Goal: Task Accomplishment & Management: Manage account settings

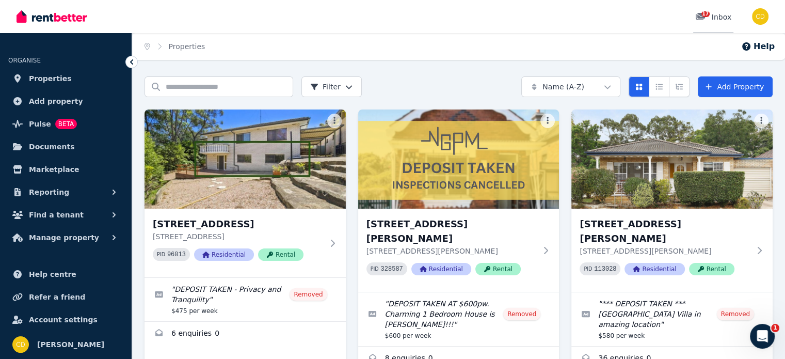
click at [728, 24] on link "17 Inbox" at bounding box center [713, 16] width 40 height 33
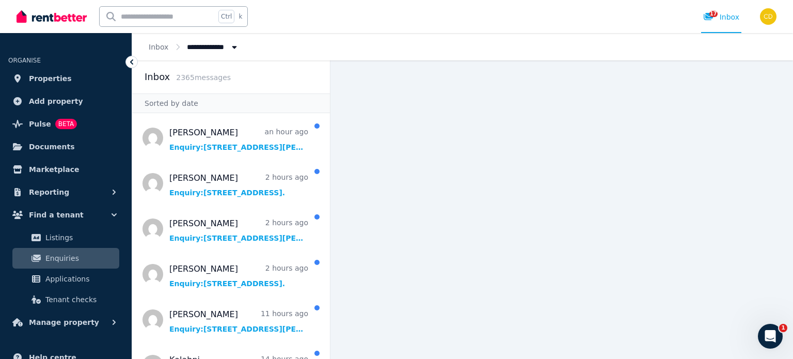
click at [163, 18] on input "text" at bounding box center [158, 17] width 116 height 20
click at [179, 21] on input "text" at bounding box center [158, 17] width 116 height 20
type input "*******"
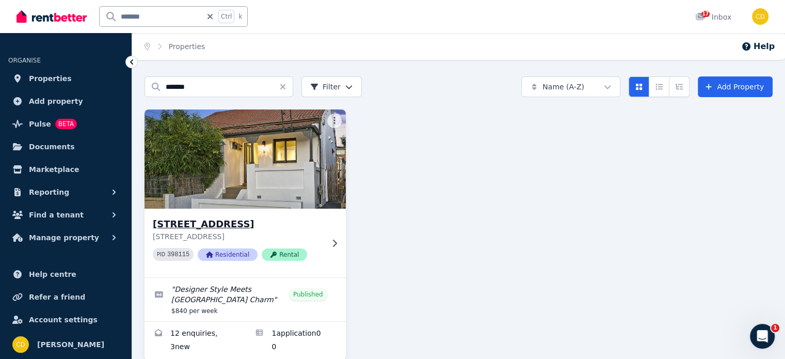
click at [259, 216] on div "9 Grove St, Dulwich Hill 9 Grove St, Dulwich Hill NSW 2203 PID 398115 Residenti…" at bounding box center [245, 243] width 201 height 69
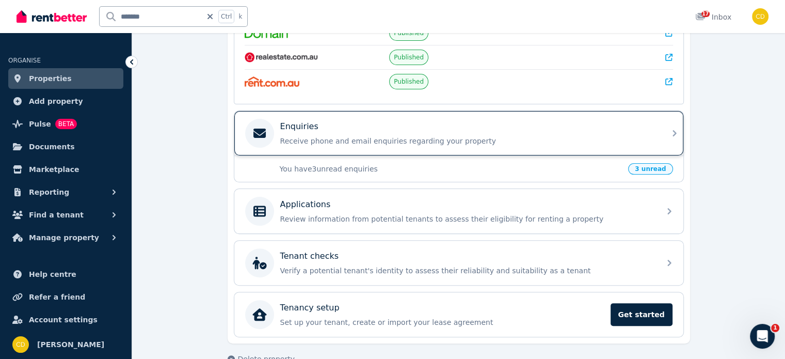
scroll to position [258, 0]
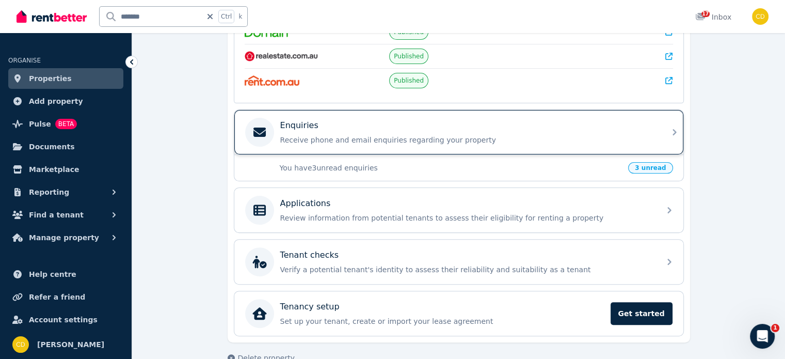
click at [335, 140] on p "Receive phone and email enquiries regarding your property" at bounding box center [467, 140] width 374 height 10
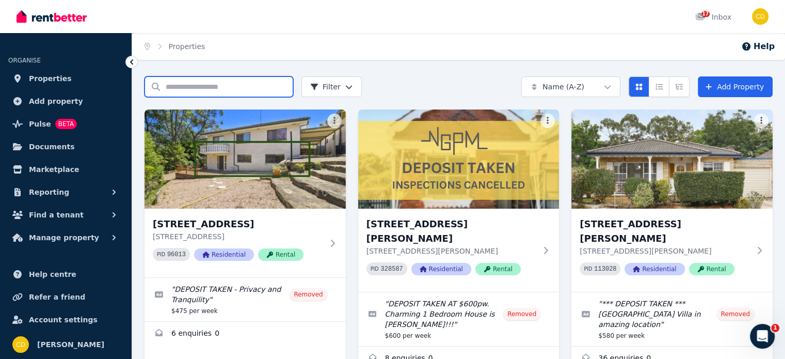
click at [228, 92] on input "Search properties" at bounding box center [219, 86] width 149 height 21
click at [205, 81] on input "Search properties" at bounding box center [219, 86] width 149 height 21
type input "********"
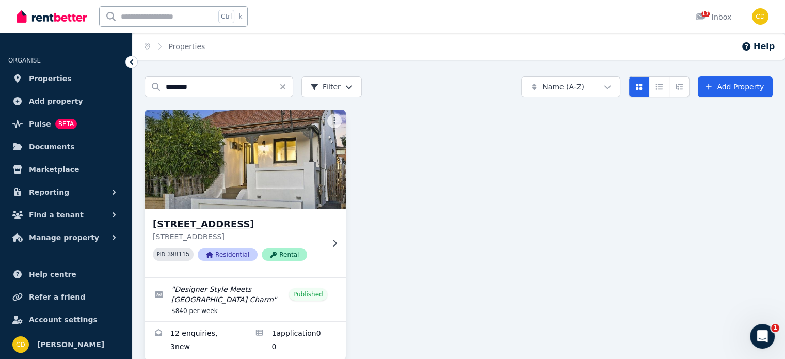
click at [250, 190] on img at bounding box center [244, 159] width 211 height 104
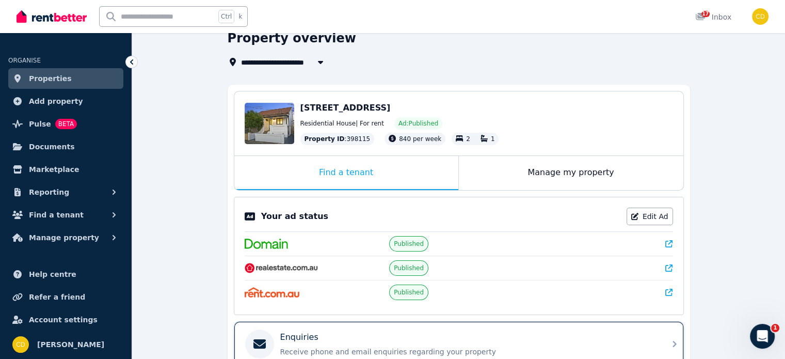
scroll to position [155, 0]
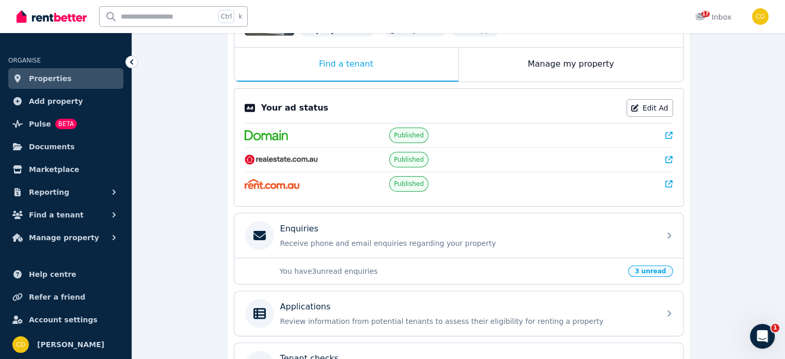
click at [669, 134] on icon at bounding box center [668, 135] width 7 height 7
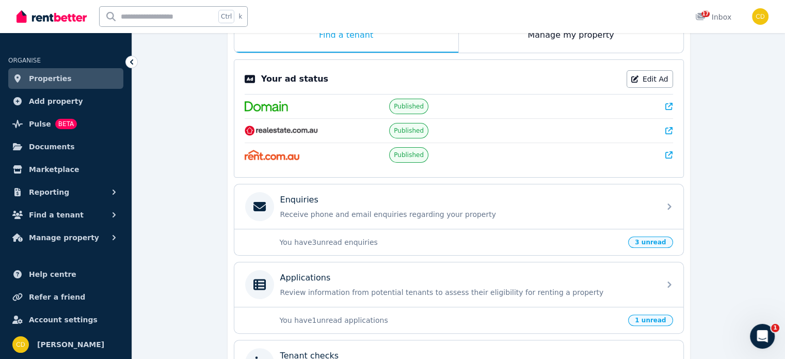
scroll to position [207, 0]
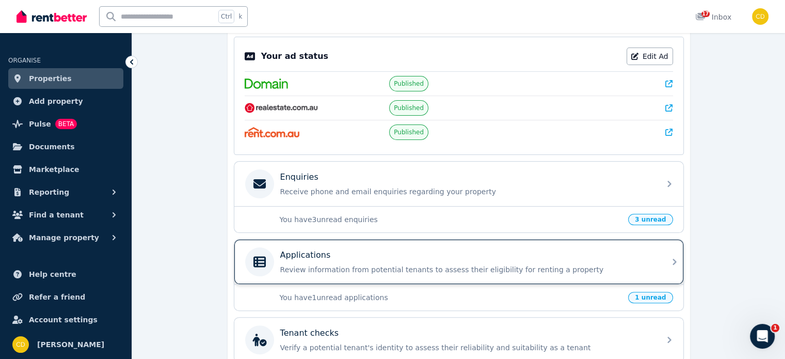
click at [400, 256] on div "Applications" at bounding box center [467, 255] width 374 height 12
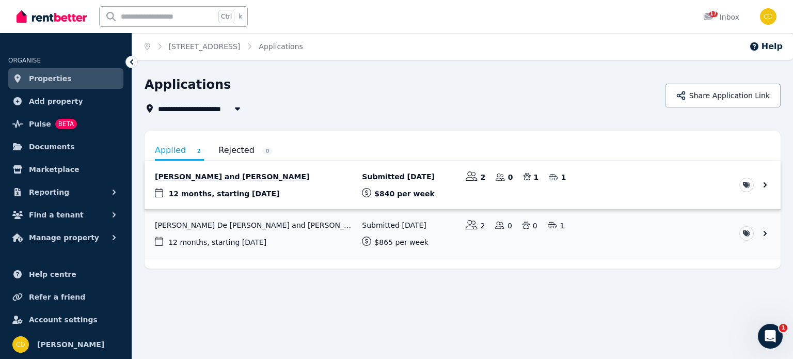
click at [281, 201] on link "View application: Nicholas Daskalovski and Benjamin Peterson" at bounding box center [463, 185] width 636 height 48
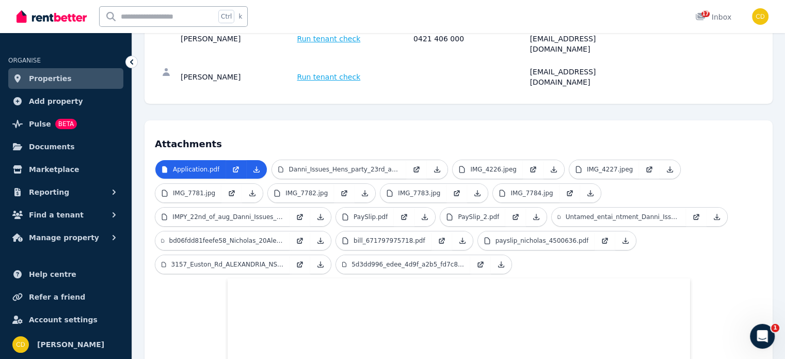
scroll to position [52, 0]
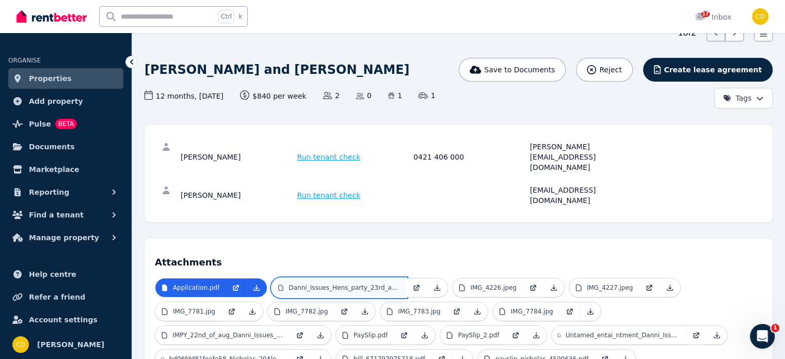
click at [324, 283] on p "Danni_Issues_Hens_party_23rd_aug_.pdf" at bounding box center [345, 287] width 112 height 8
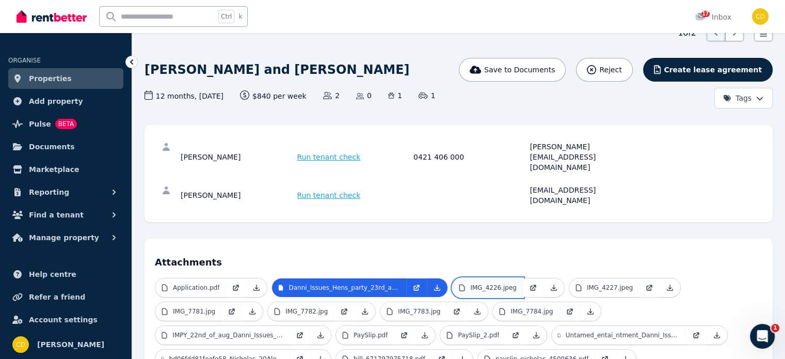
click at [488, 283] on p "IMG_4226.jpeg" at bounding box center [493, 287] width 46 height 8
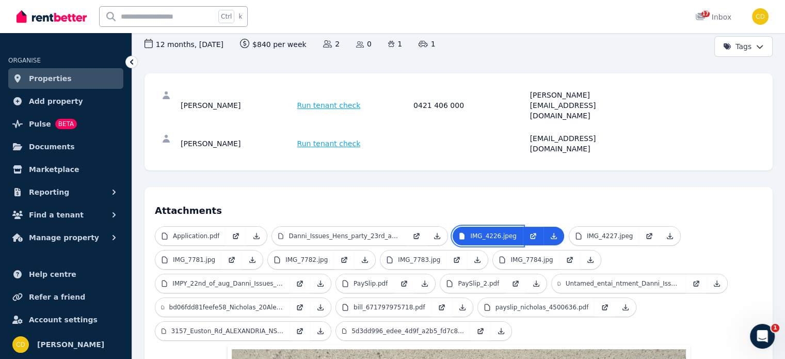
scroll to position [103, 0]
click at [575, 232] on icon at bounding box center [579, 236] width 8 height 8
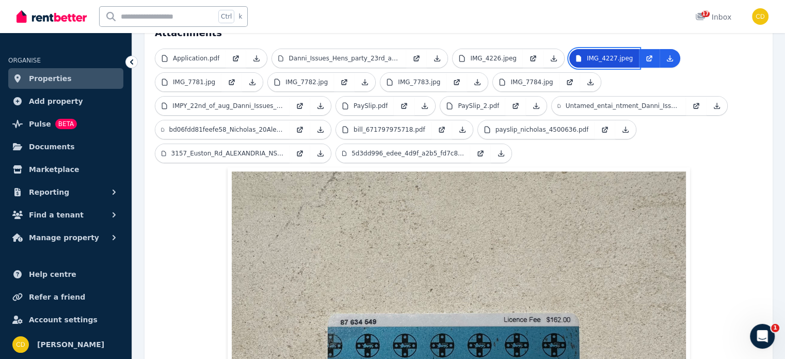
scroll to position [222, 0]
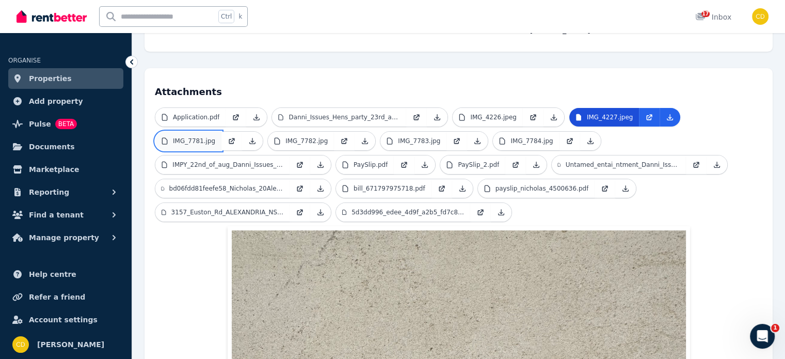
click at [198, 132] on link "IMG_7781.jpg" at bounding box center [188, 141] width 66 height 19
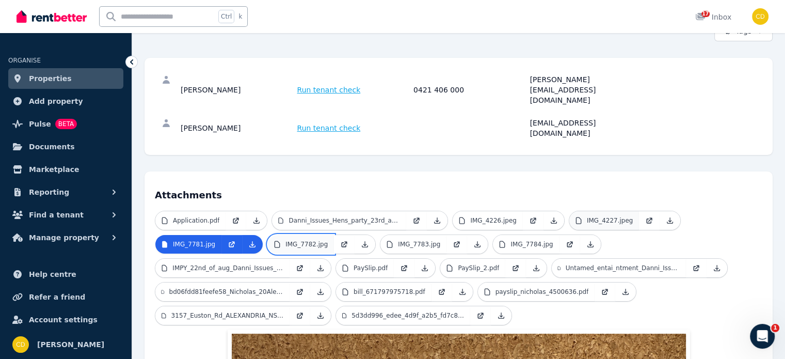
click at [280, 235] on link "IMG_7782.jpg" at bounding box center [301, 244] width 66 height 19
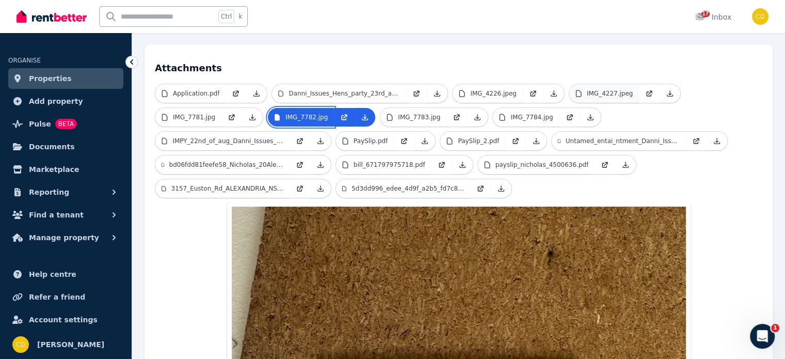
scroll to position [170, 0]
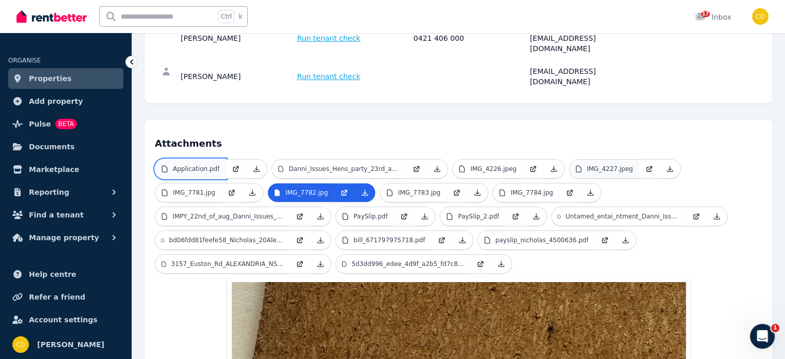
click at [172, 160] on link "Application.pdf" at bounding box center [190, 169] width 70 height 19
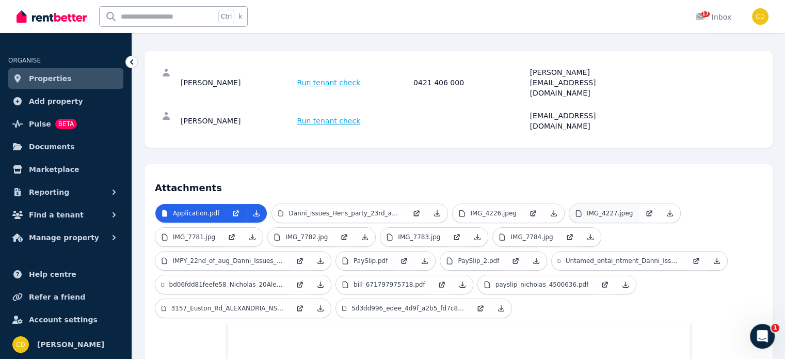
scroll to position [119, 0]
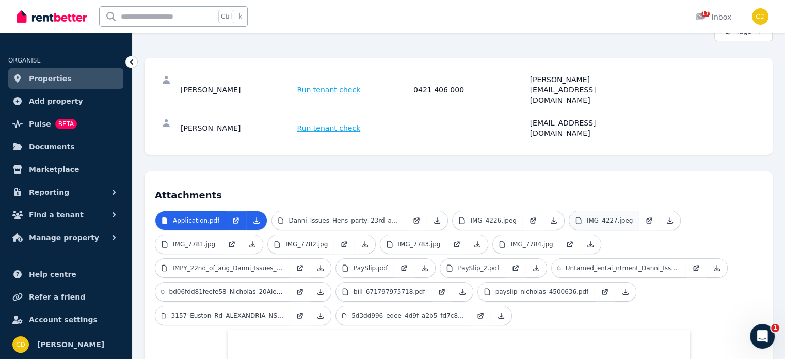
drag, startPoint x: 527, startPoint y: 80, endPoint x: 675, endPoint y: 84, distance: 148.7
click at [675, 84] on div "Nicholas Daskalovski Run tenant check 0421 406 000 nicholas.daskalovski@hotmail…" at bounding box center [459, 89] width 608 height 43
copy div "nicholas.daskalovski@hotmail.com"
drag, startPoint x: 561, startPoint y: 103, endPoint x: 130, endPoint y: 116, distance: 431.8
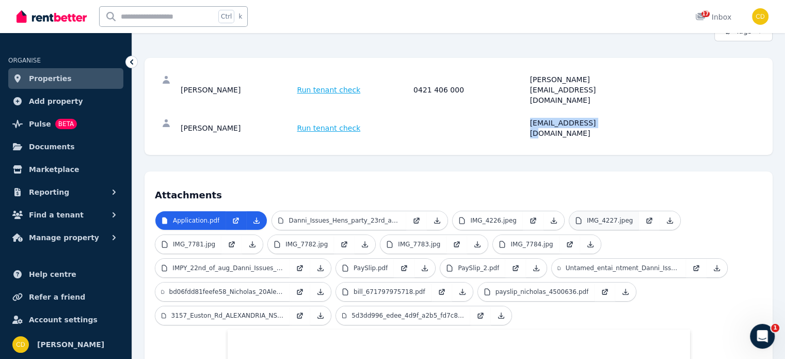
click at [609, 118] on div "Benjamin Peterson Run tenant check binge@live.com.au" at bounding box center [412, 128] width 463 height 21
copy div "binge@live.com.au"
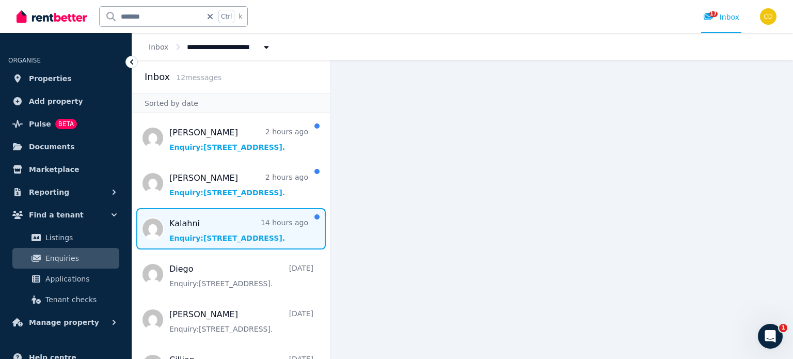
drag, startPoint x: 0, startPoint y: 0, endPoint x: 217, endPoint y: 218, distance: 307.7
click at [217, 218] on span "Message list" at bounding box center [231, 228] width 198 height 41
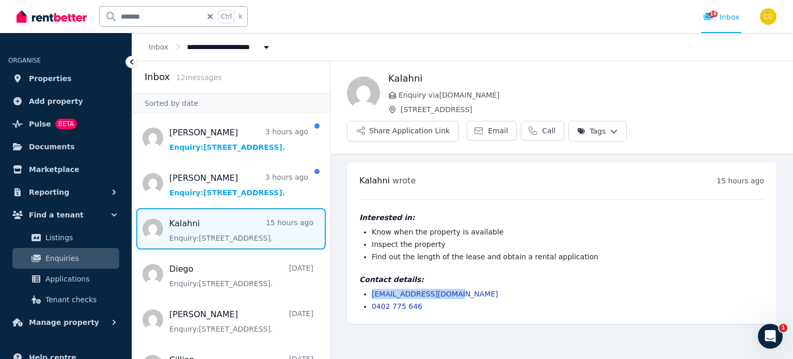
drag, startPoint x: 449, startPoint y: 270, endPoint x: 361, endPoint y: 271, distance: 88.3
click at [361, 289] on ul "kalahni_r@hotmail.com 0402 775 646" at bounding box center [561, 300] width 405 height 23
copy link "kalahni_r@hotmail.com"
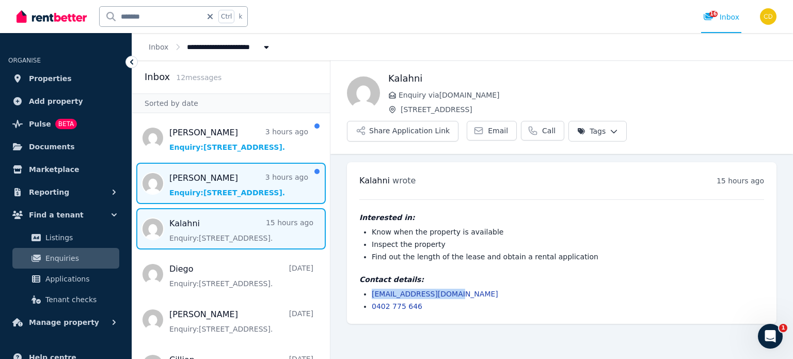
click at [227, 182] on span "Message list" at bounding box center [231, 183] width 198 height 41
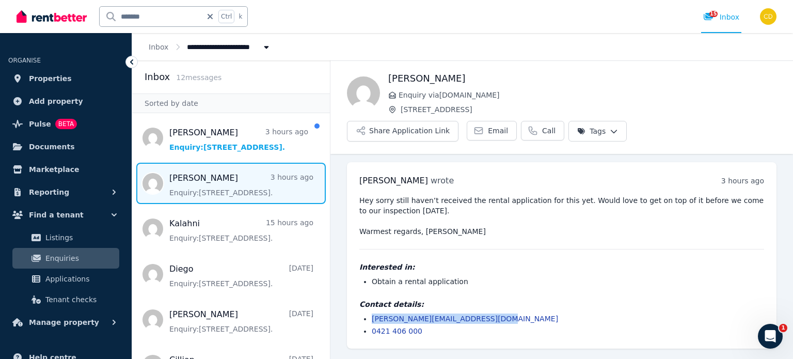
drag, startPoint x: 490, startPoint y: 291, endPoint x: 367, endPoint y: 289, distance: 123.9
click at [367, 313] on ul "nicholas.daskalovski@hotmail.com 0421 406 000" at bounding box center [561, 324] width 405 height 23
copy link "nicholas.daskalovski@hotmail.com"
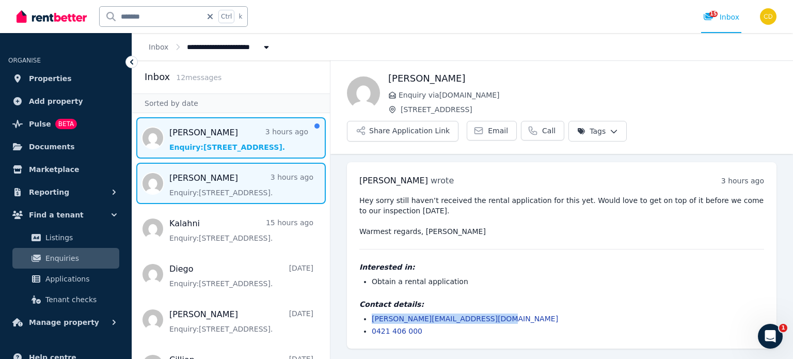
click at [222, 135] on span "Message list" at bounding box center [231, 137] width 198 height 41
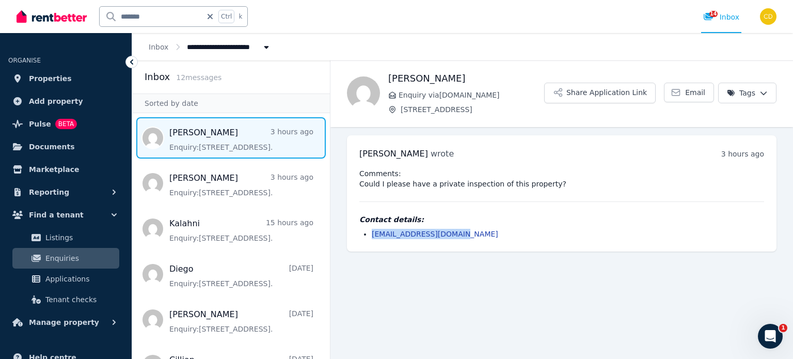
drag, startPoint x: 464, startPoint y: 228, endPoint x: 359, endPoint y: 237, distance: 104.7
click at [359, 237] on ul "gabrielle045@gmail.com" at bounding box center [561, 234] width 405 height 10
copy link "gabrielle045@gmail.com"
click at [715, 17] on span "14" at bounding box center [713, 14] width 8 height 6
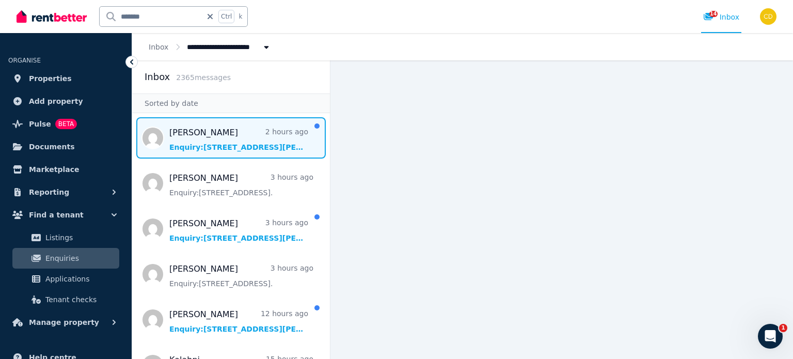
click at [174, 135] on span "Message list" at bounding box center [231, 137] width 198 height 41
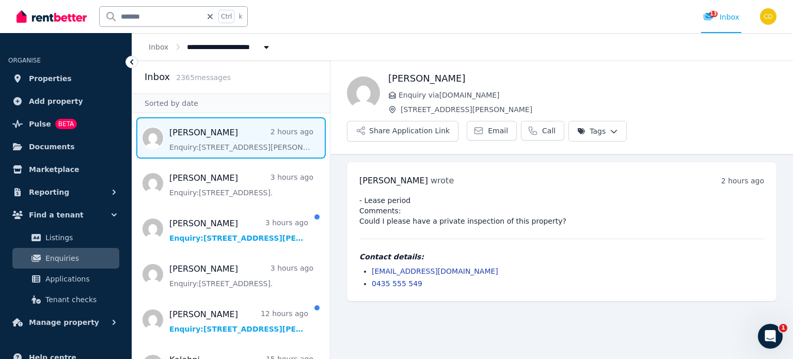
click at [380, 195] on pre "- Lease period Comments: Could I please have a private inspection of this prope…" at bounding box center [561, 210] width 405 height 31
click at [728, 15] on div "13 Inbox" at bounding box center [721, 17] width 36 height 10
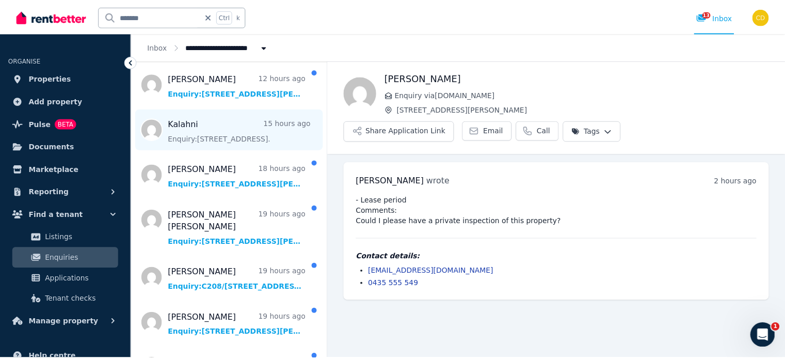
scroll to position [258, 0]
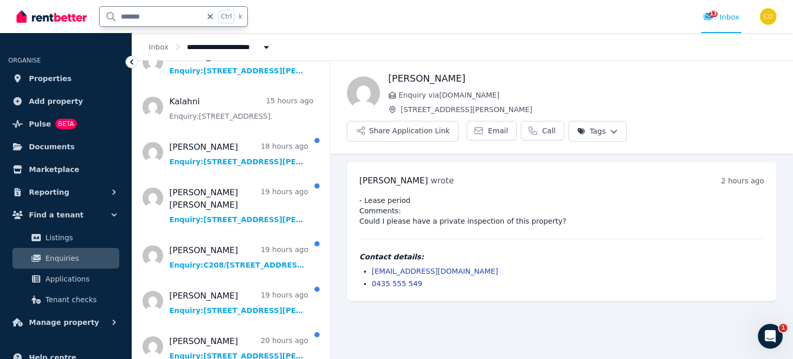
click at [159, 10] on input "*******" at bounding box center [151, 17] width 102 height 20
type input "******"
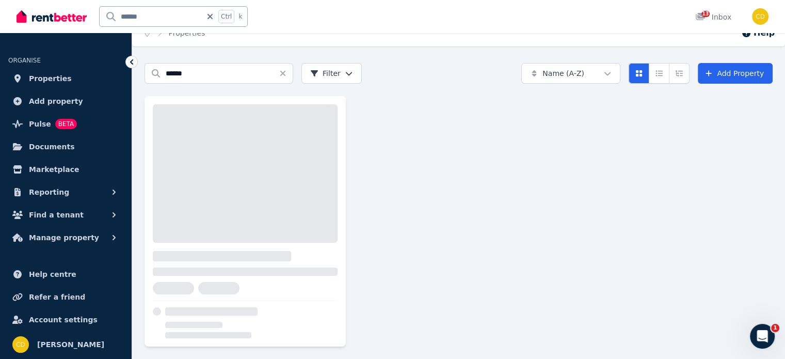
scroll to position [20, 0]
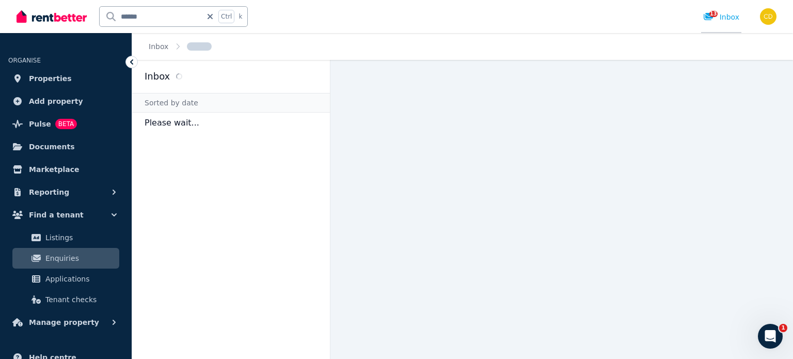
click at [707, 12] on div "13" at bounding box center [711, 17] width 17 height 10
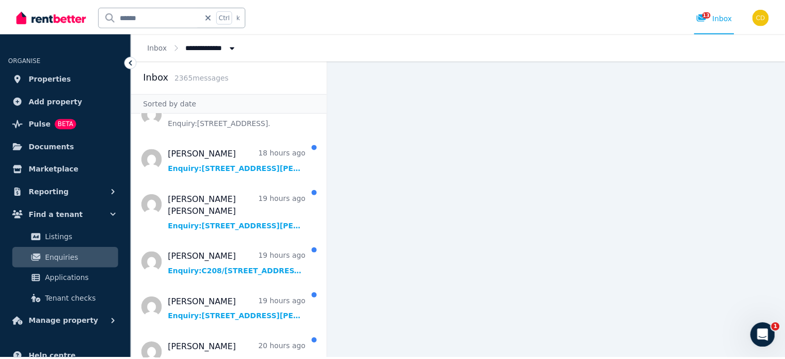
scroll to position [258, 0]
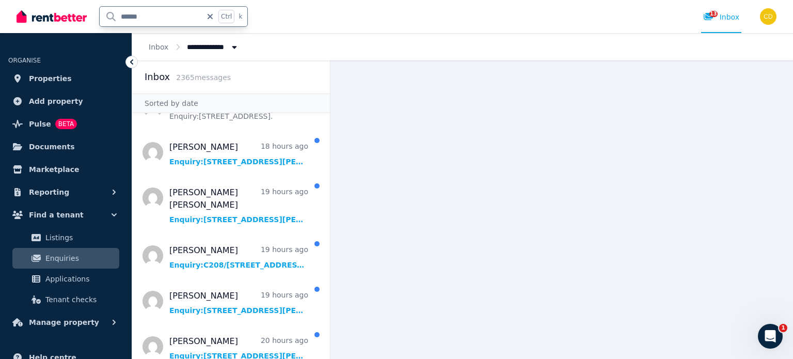
click at [162, 21] on input "******" at bounding box center [151, 17] width 102 height 20
type input "**********"
type input "********"
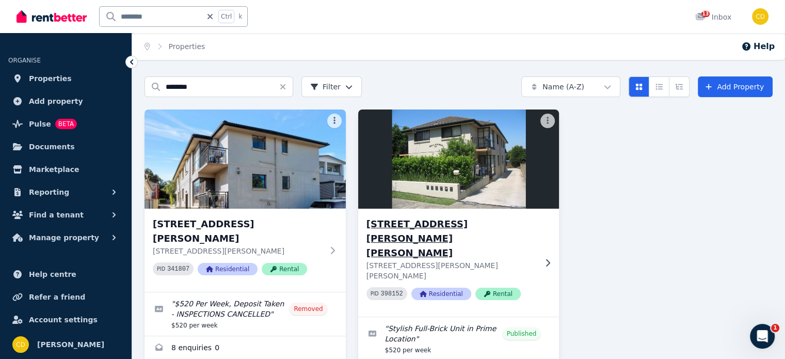
click at [476, 216] on div "4/37 Ferguson Ave, Wiley Park 4/37 Ferguson Ave, Wiley Park NSW 2195 PID 398152…" at bounding box center [458, 263] width 201 height 108
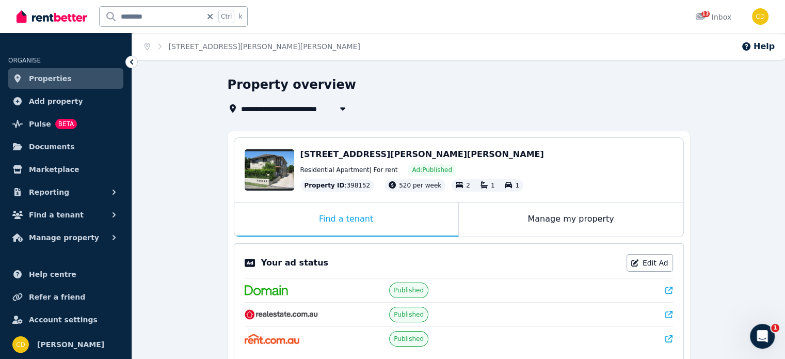
click at [666, 287] on icon at bounding box center [668, 290] width 7 height 7
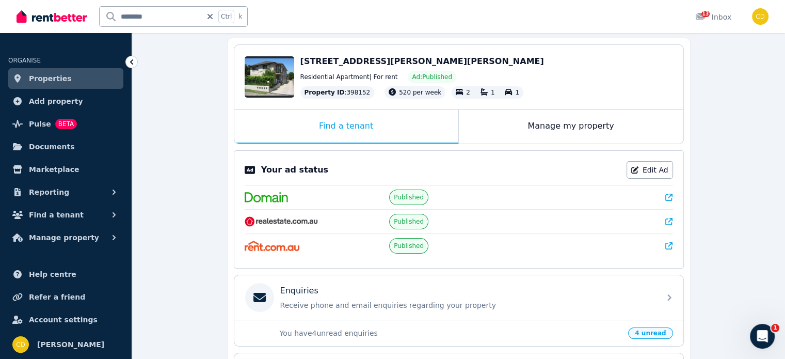
scroll to position [258, 0]
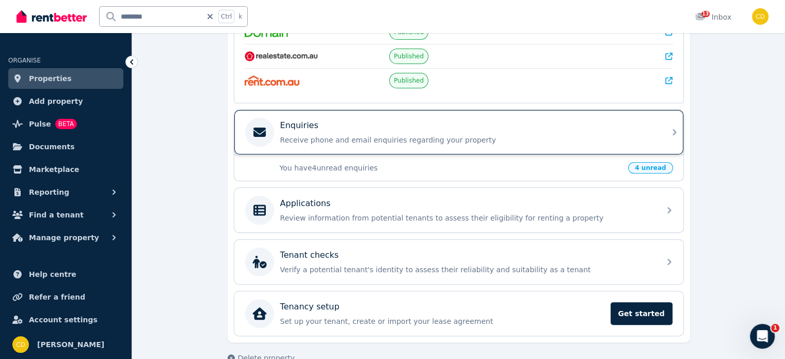
click at [536, 131] on div "Enquiries Receive phone and email enquiries regarding your property" at bounding box center [467, 132] width 374 height 26
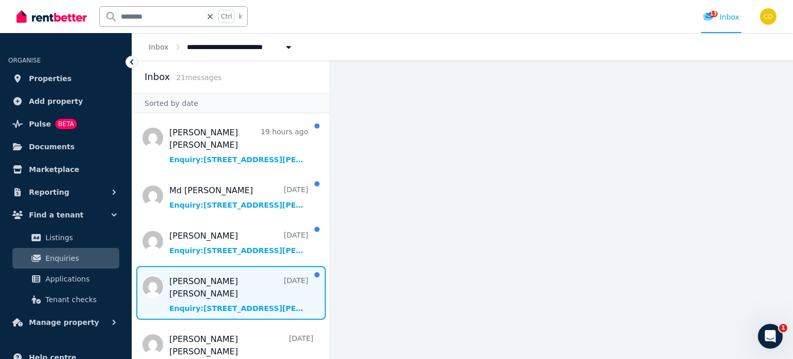
click at [240, 291] on span "Message list" at bounding box center [231, 293] width 198 height 54
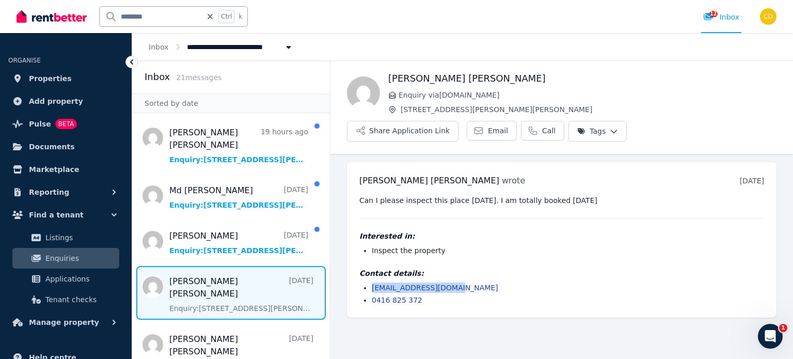
click at [370, 282] on ul "himel_hsg@hotmail.com 0416 825 372" at bounding box center [561, 293] width 405 height 23
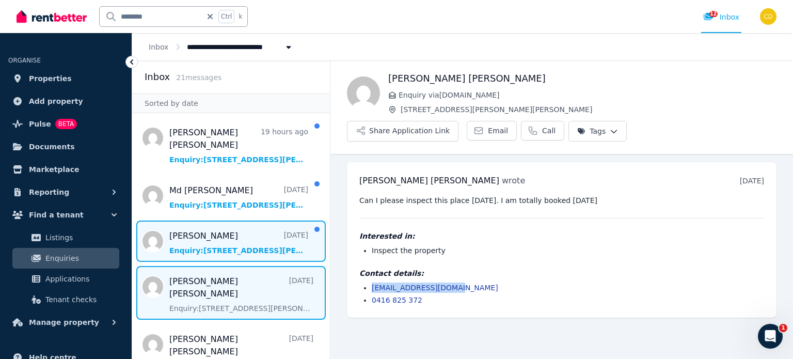
click at [245, 241] on span "Message list" at bounding box center [231, 240] width 198 height 41
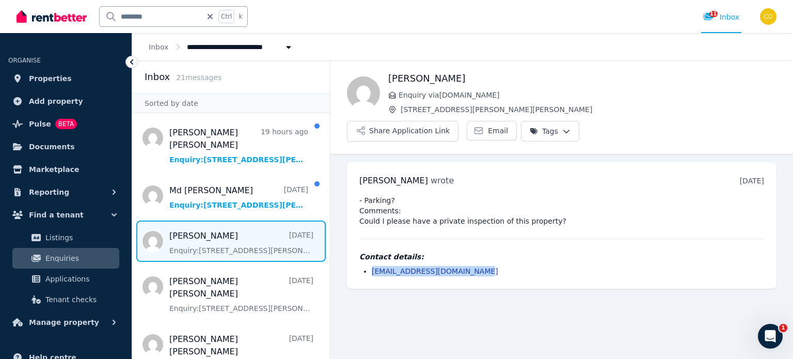
drag, startPoint x: 478, startPoint y: 243, endPoint x: 368, endPoint y: 245, distance: 109.5
click at [368, 266] on ul "anusreebiswash98@icloud.com" at bounding box center [561, 271] width 405 height 10
copy link "anusreebiswash98@icloud.com"
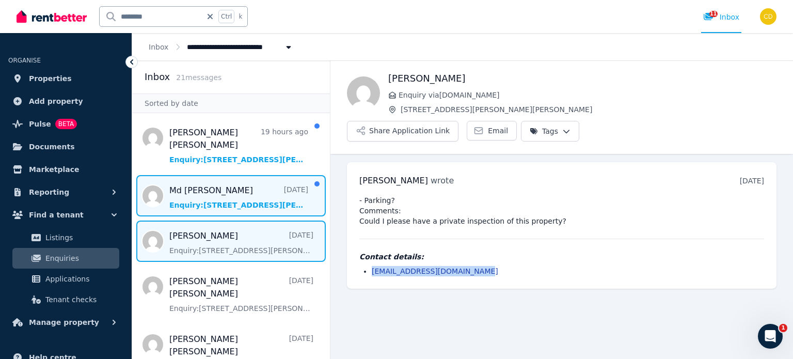
click at [194, 196] on span "Message list" at bounding box center [231, 195] width 198 height 41
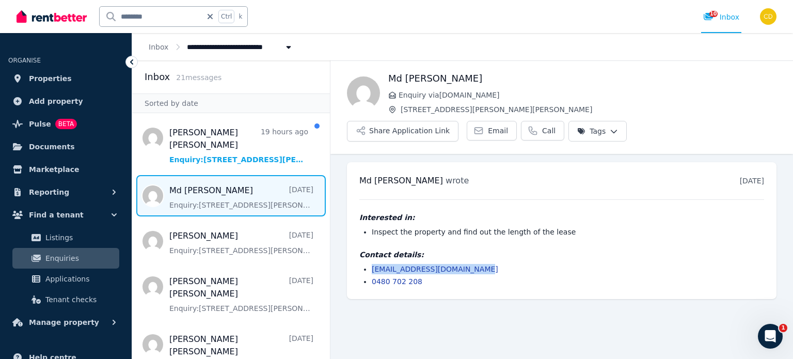
drag, startPoint x: 482, startPoint y: 239, endPoint x: 372, endPoint y: 241, distance: 110.0
click at [372, 264] on li "robelhossain31098@gmail.com" at bounding box center [568, 269] width 392 height 10
copy link "robelhossain31098@gmail.com"
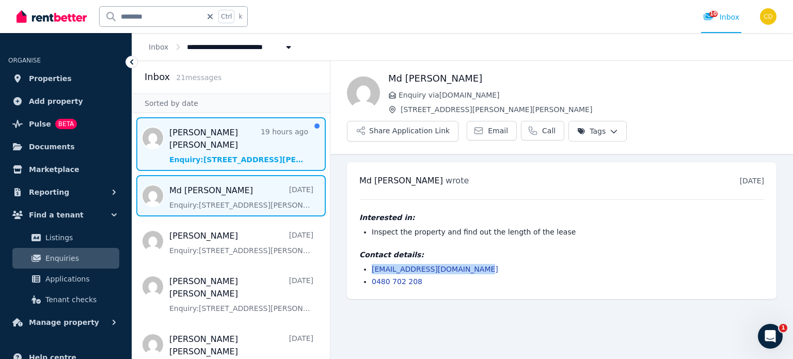
click at [222, 146] on span "Message list" at bounding box center [231, 144] width 198 height 54
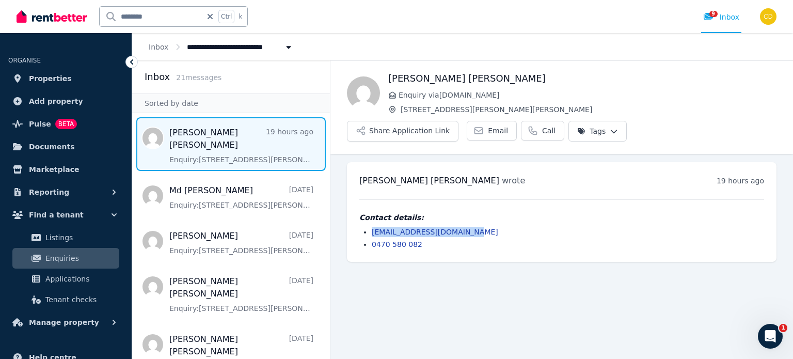
drag, startPoint x: 484, startPoint y: 208, endPoint x: 368, endPoint y: 203, distance: 116.8
click at [368, 227] on ul "merajmubashir94@gmail.com 0470 580 082" at bounding box center [561, 238] width 405 height 23
copy link "merajmubashir94@gmail.com"
click at [725, 18] on div "9 Inbox" at bounding box center [721, 17] width 36 height 10
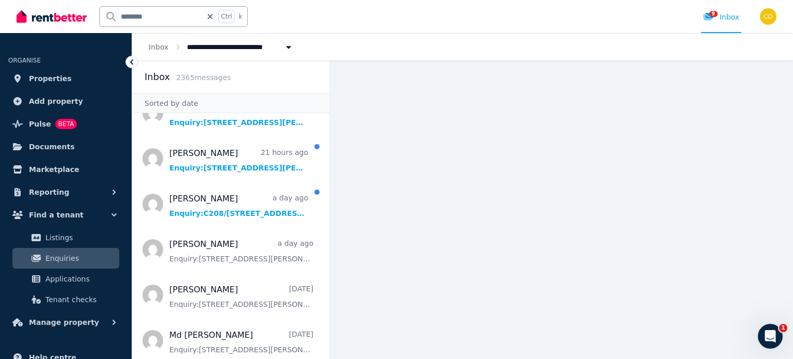
scroll to position [465, 0]
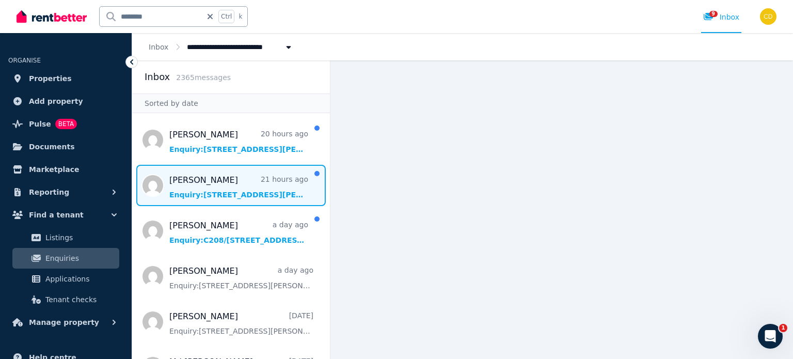
click at [255, 194] on span "Message list" at bounding box center [231, 185] width 198 height 41
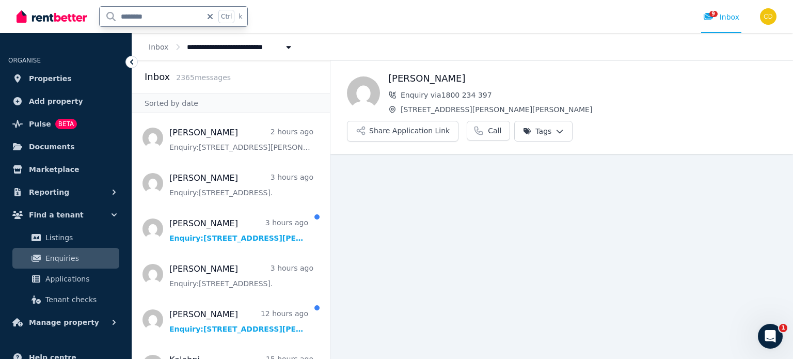
click at [162, 21] on input "********" at bounding box center [151, 17] width 102 height 20
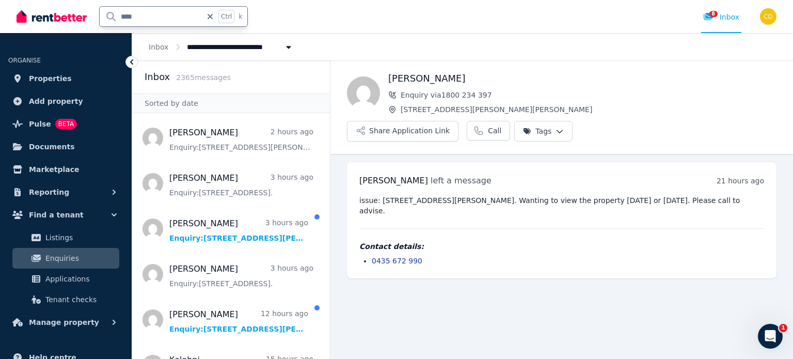
type input "*****"
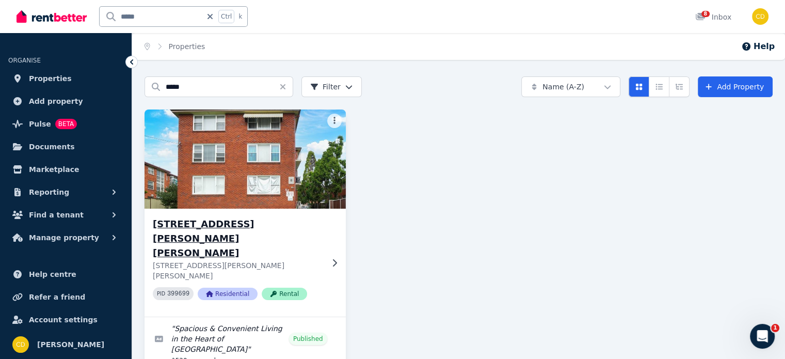
click at [259, 200] on img at bounding box center [244, 159] width 211 height 104
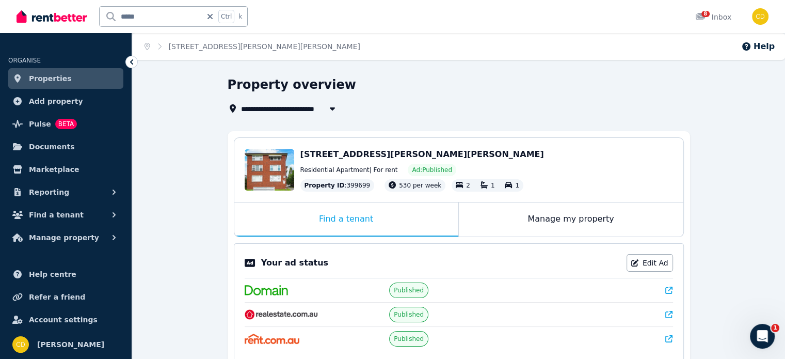
click at [669, 285] on link at bounding box center [668, 290] width 7 height 10
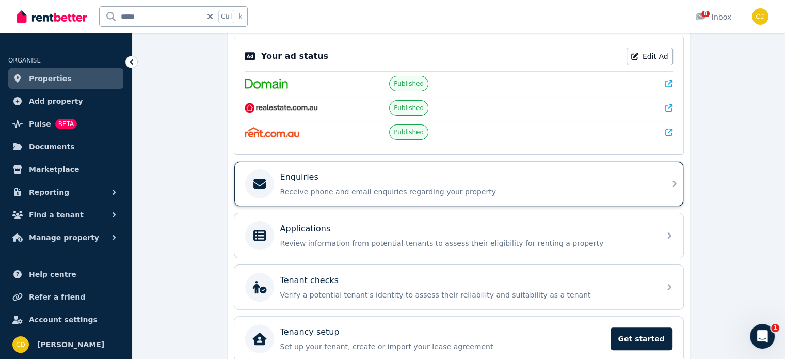
click at [487, 183] on div "Enquiries Receive phone and email enquiries regarding your property" at bounding box center [467, 184] width 374 height 26
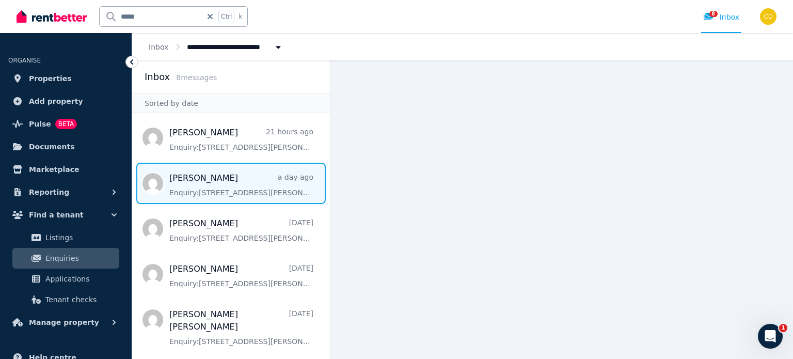
click at [279, 194] on span "Message list" at bounding box center [231, 183] width 198 height 41
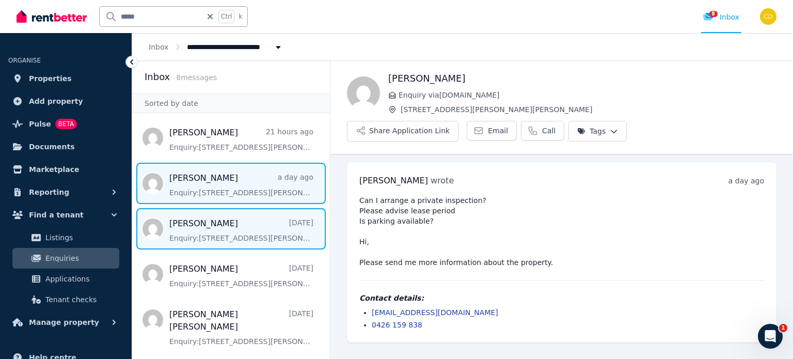
click at [226, 217] on span "Message list" at bounding box center [231, 228] width 198 height 41
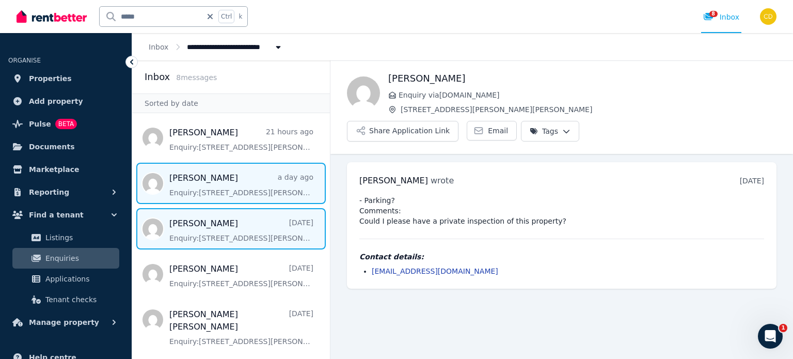
click at [181, 178] on span "Message list" at bounding box center [231, 183] width 198 height 41
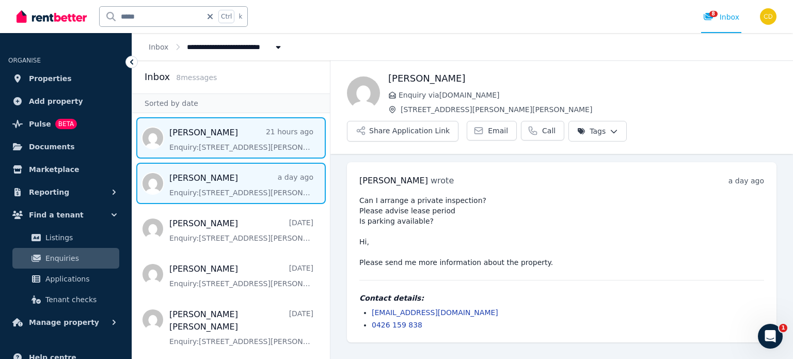
click at [199, 146] on span "Message list" at bounding box center [231, 137] width 198 height 41
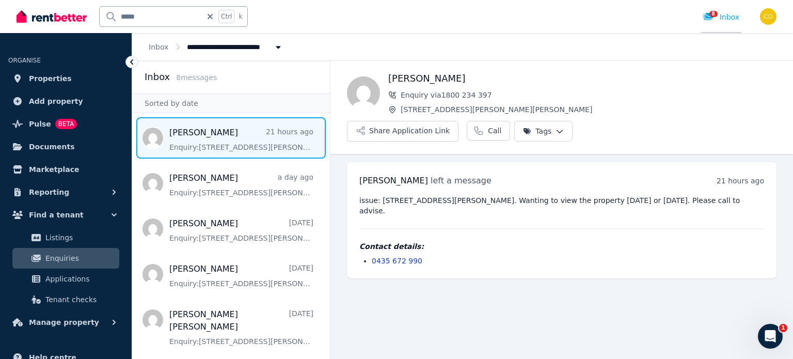
click at [715, 17] on span "8" at bounding box center [713, 14] width 8 height 6
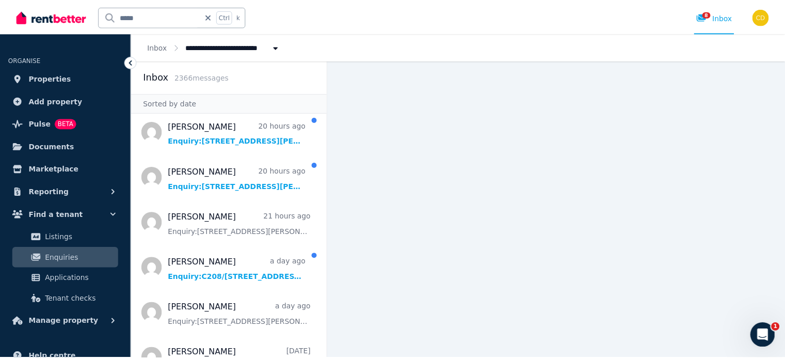
scroll to position [516, 0]
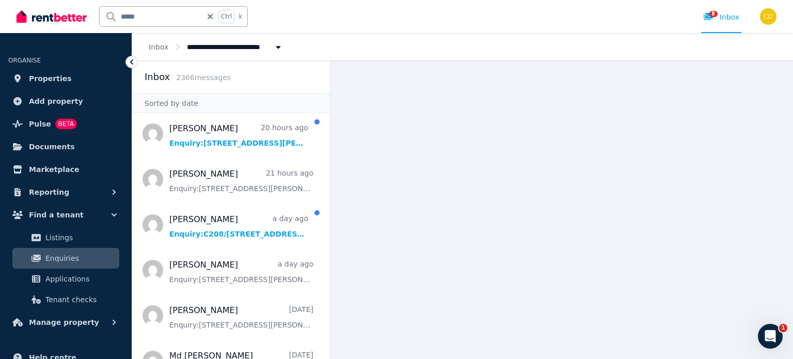
click at [146, 22] on input "*****" at bounding box center [151, 17] width 102 height 20
type input "******"
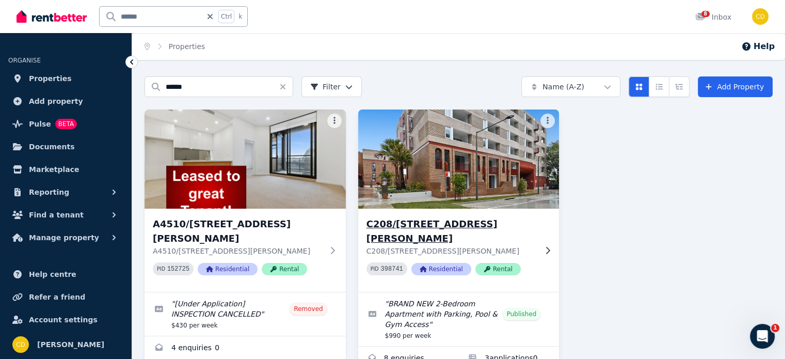
click at [372, 211] on div "C208/165 Milton St, Ashbury C208/165 Milton St, Ashbury NSW 2193 PID 398741 Res…" at bounding box center [458, 250] width 201 height 83
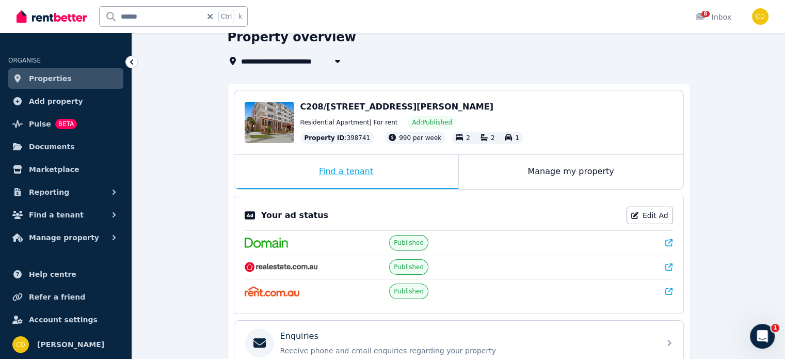
scroll to position [103, 0]
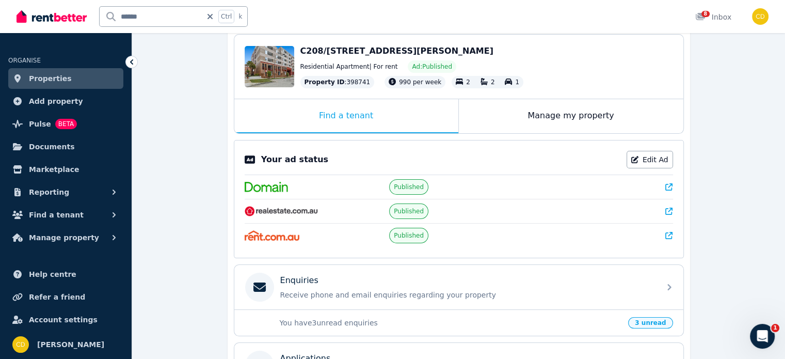
click at [671, 184] on icon at bounding box center [668, 186] width 7 height 7
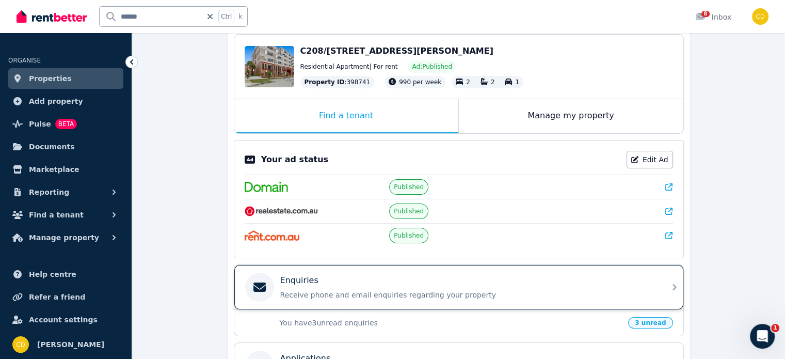
click at [405, 274] on div "Enquiries" at bounding box center [467, 280] width 374 height 12
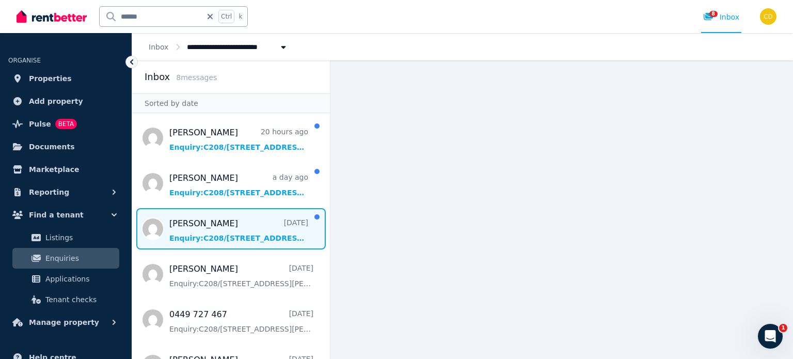
click at [235, 229] on span "Message list" at bounding box center [231, 228] width 198 height 41
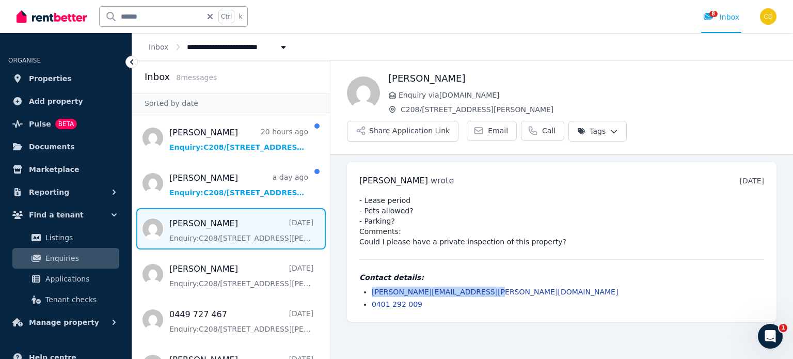
drag, startPoint x: 504, startPoint y: 261, endPoint x: 362, endPoint y: 262, distance: 142.0
click at [362, 287] on ul "stephen.todd@powerhouse.com.au 0401 292 009" at bounding box center [561, 298] width 405 height 23
copy link "stephen.todd@powerhouse.com.au"
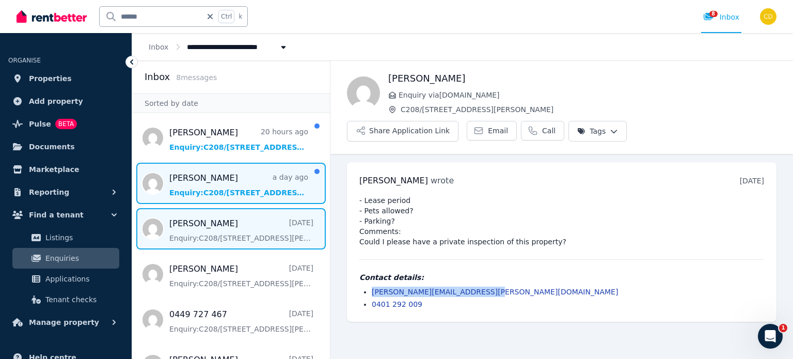
click at [237, 179] on span "Message list" at bounding box center [231, 183] width 198 height 41
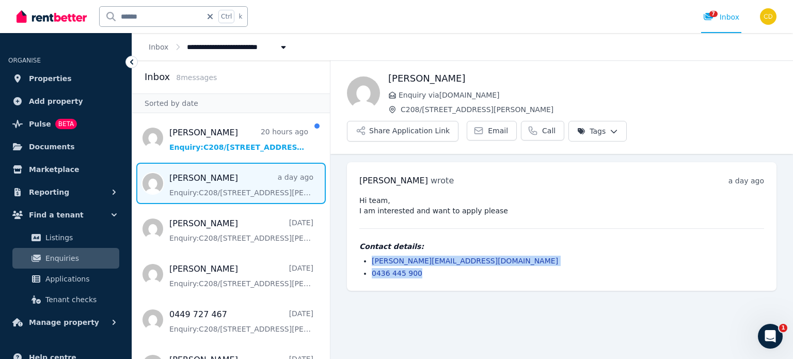
drag, startPoint x: 482, startPoint y: 239, endPoint x: 357, endPoint y: 235, distance: 124.5
click at [357, 235] on div "John Hamed wrote a day ago 12:45 pm on Thu, 4 Sep 2025 Hi team, I am interested…" at bounding box center [562, 226] width 430 height 129
click at [451, 256] on li "john@opasfinance.com.au" at bounding box center [568, 261] width 392 height 10
click at [453, 268] on li "0436 445 900" at bounding box center [568, 273] width 392 height 10
drag, startPoint x: 459, startPoint y: 226, endPoint x: 359, endPoint y: 233, distance: 99.9
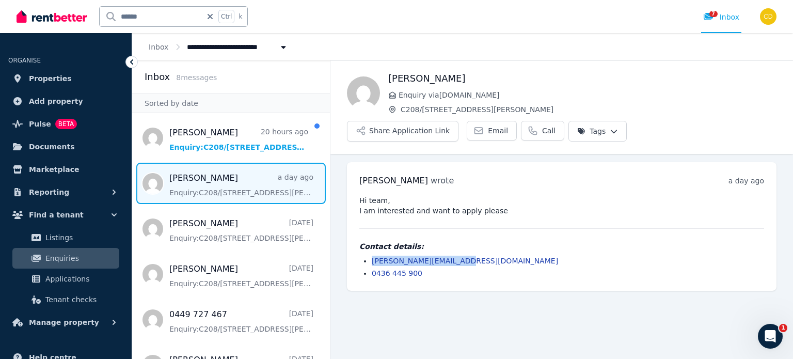
click at [359, 241] on div "Contact details: john@opasfinance.com.au 0436 445 900" at bounding box center [561, 259] width 405 height 37
copy link "john@opasfinance.com.au"
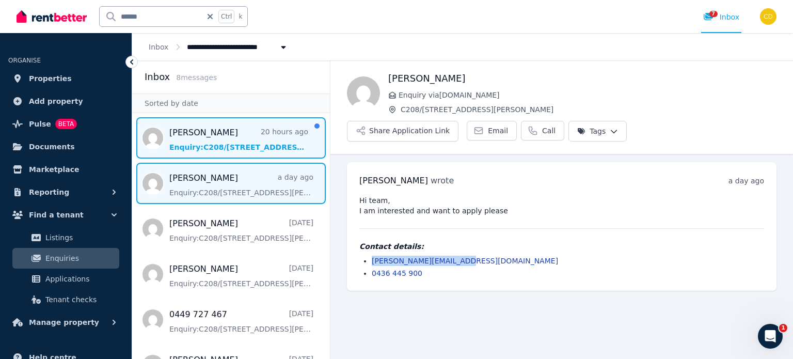
click at [225, 143] on span "Message list" at bounding box center [231, 137] width 198 height 41
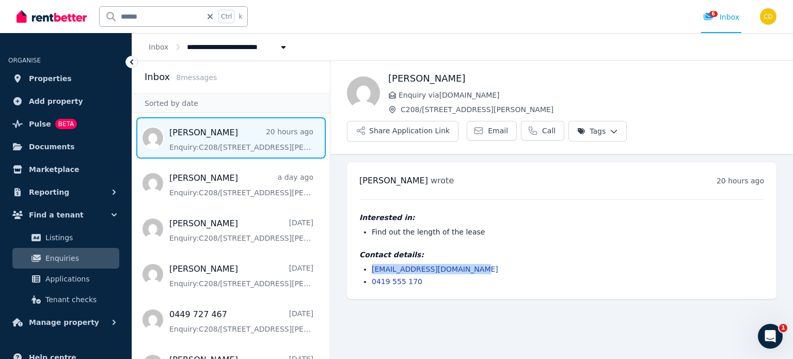
drag, startPoint x: 473, startPoint y: 241, endPoint x: 356, endPoint y: 245, distance: 117.3
click at [356, 245] on div "John wrote 20 hours ago 3:56 pm on Thu, 4 Sep 2025 Interested in: Find out the …" at bounding box center [562, 230] width 430 height 137
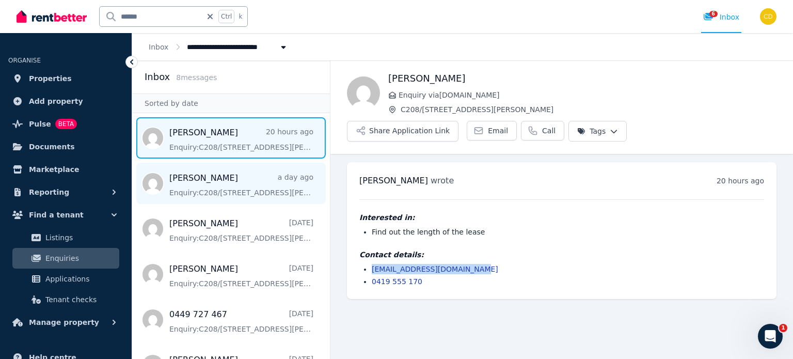
copy link "info@platinumtiling.com.au"
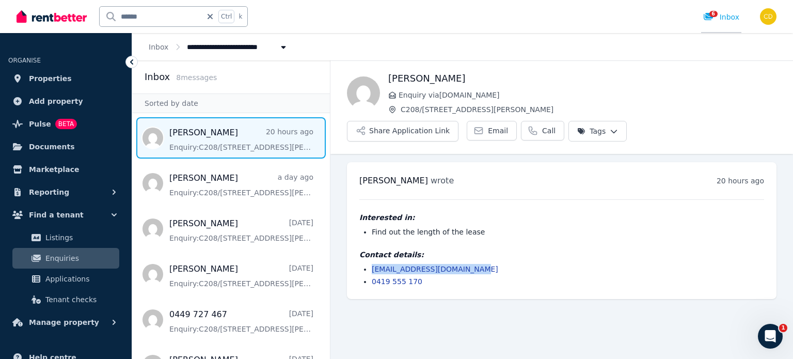
click at [715, 13] on span "6" at bounding box center [713, 14] width 8 height 6
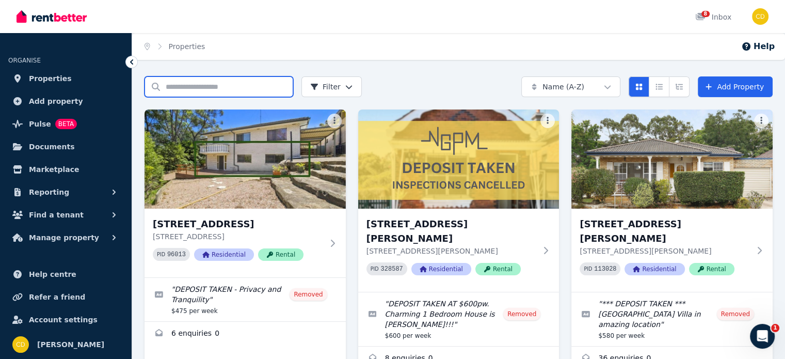
click at [218, 88] on input "Search properties" at bounding box center [219, 86] width 149 height 21
click at [217, 88] on input "Search properties" at bounding box center [219, 86] width 149 height 21
type input "********"
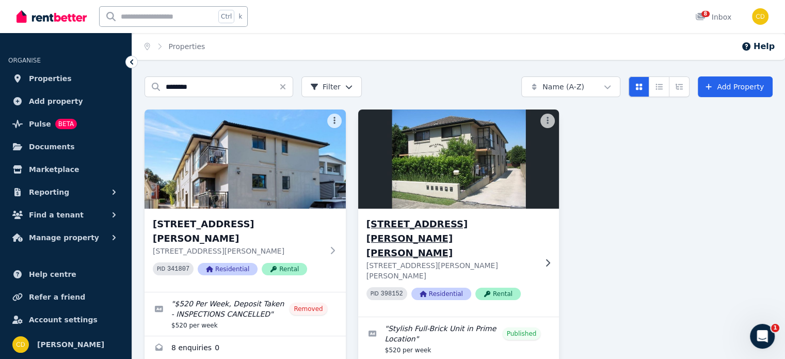
click at [400, 213] on div "4/37 Ferguson Ave, Wiley Park 4/37 Ferguson Ave, Wiley Park NSW 2195 PID 398152…" at bounding box center [458, 263] width 201 height 108
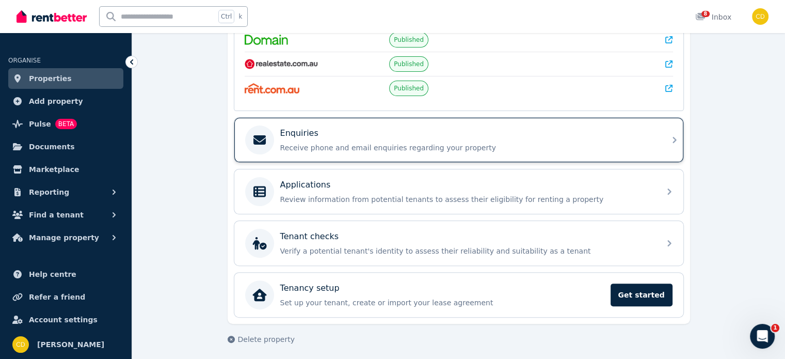
scroll to position [148, 0]
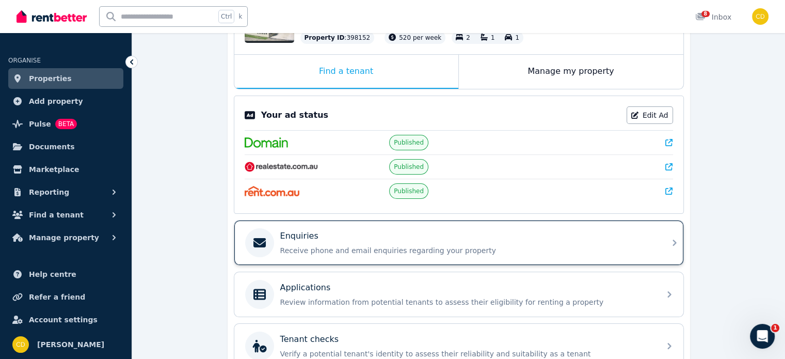
click at [509, 224] on div "Enquiries Receive phone and email enquiries regarding your property" at bounding box center [458, 242] width 449 height 44
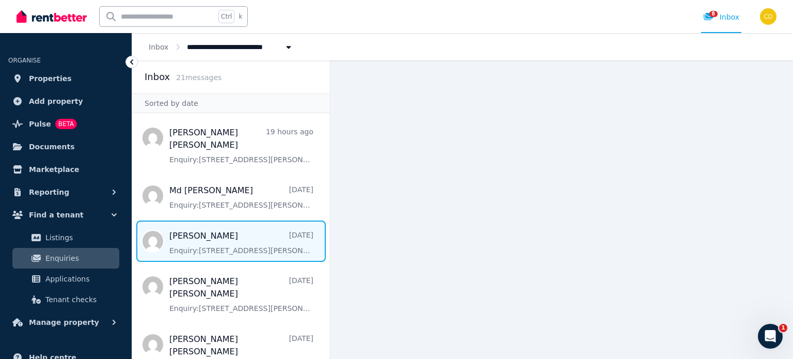
click at [240, 233] on span "Message list" at bounding box center [231, 240] width 198 height 41
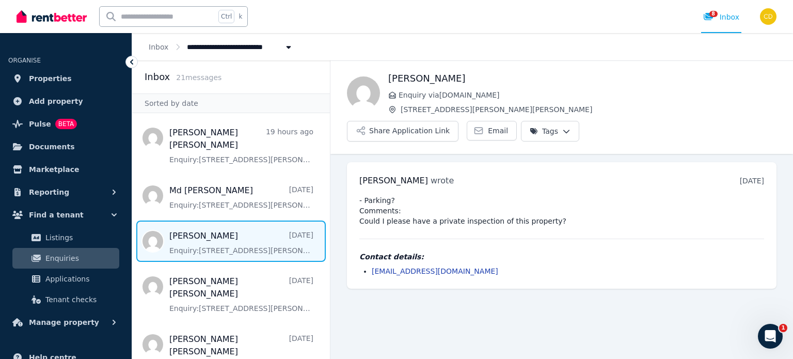
click at [173, 20] on input "text" at bounding box center [158, 17] width 116 height 20
type input "******"
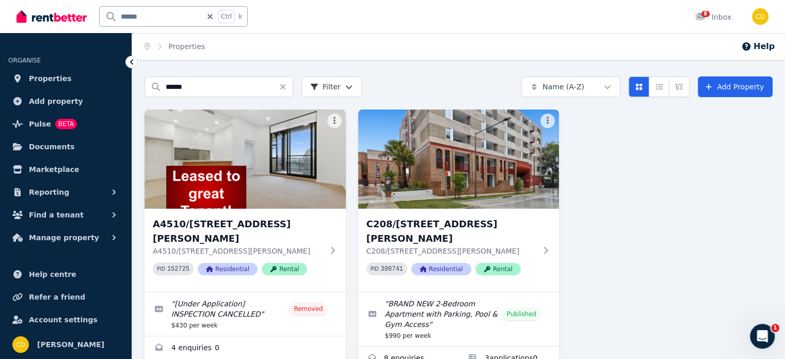
click at [162, 19] on input "******" at bounding box center [151, 17] width 102 height 20
type input "**********"
